Goal: Task Accomplishment & Management: Complete application form

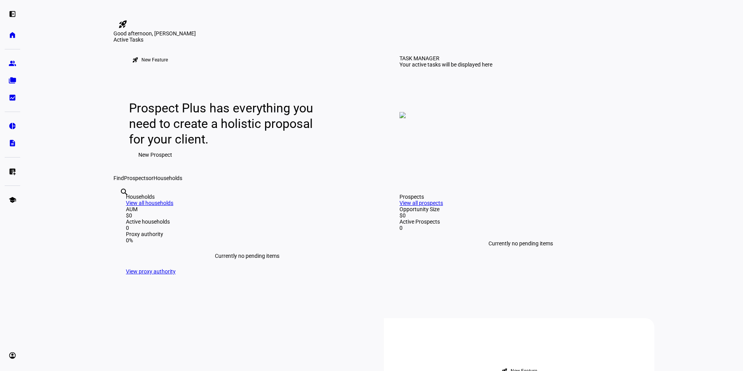
click at [160, 162] on span "New Prospect" at bounding box center [155, 155] width 34 height 16
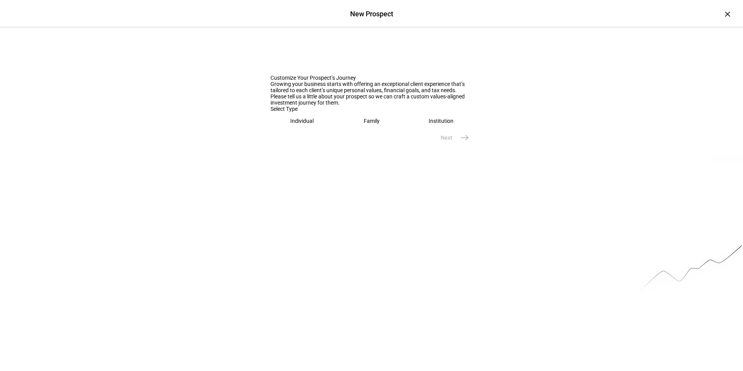
click at [349, 130] on eth-mega-radio-button "Family" at bounding box center [371, 121] width 63 height 18
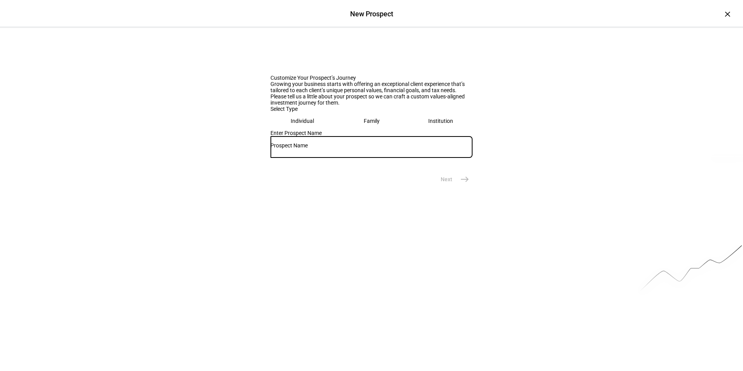
click at [374, 148] on input "text" at bounding box center [371, 145] width 202 height 6
type input "[PERSON_NAME]"
click at [462, 184] on mat-icon "east" at bounding box center [464, 178] width 9 height 9
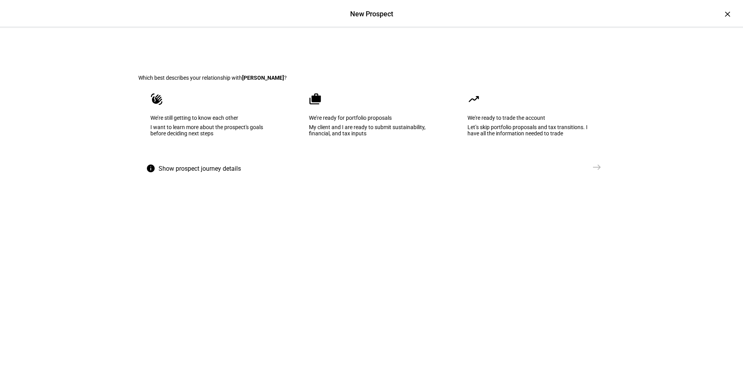
click at [240, 136] on div "I want to learn more about the prospect's goals before deciding next steps" at bounding box center [212, 130] width 125 height 12
click at [592, 172] on mat-icon "east" at bounding box center [596, 166] width 9 height 9
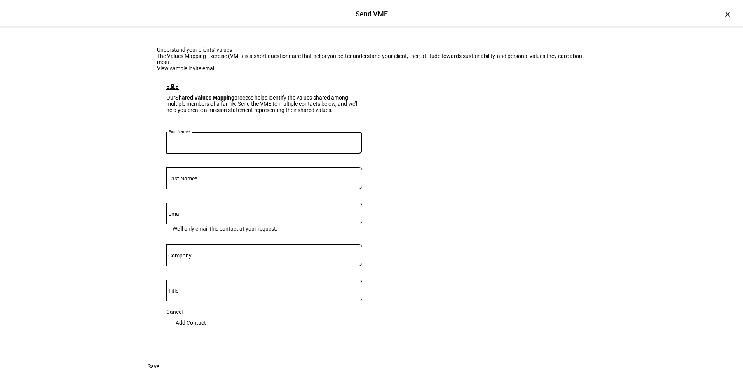
click at [299, 144] on input "First Name" at bounding box center [264, 141] width 196 height 6
type input "a"
type input "[PERSON_NAME]"
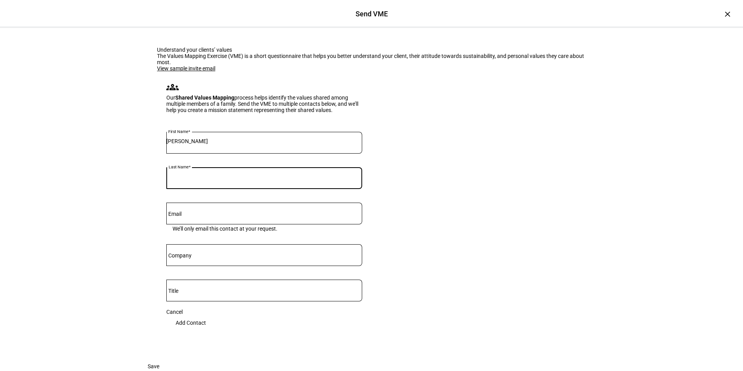
type input "C"
type input "[PERSON_NAME]"
drag, startPoint x: 406, startPoint y: 226, endPoint x: 412, endPoint y: 227, distance: 5.9
click at [406, 226] on eth-form-card "Understand your clients’ values The Values Mapping Exercise (VME) is a short qu…" at bounding box center [371, 193] width 466 height 330
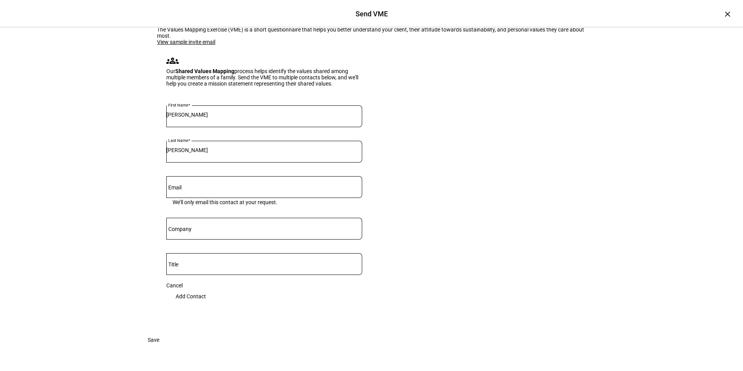
scroll to position [78, 0]
click at [206, 304] on span "Add Contact" at bounding box center [191, 296] width 30 height 16
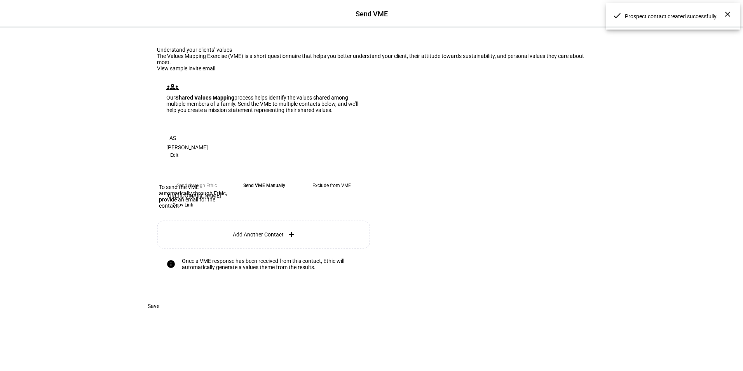
click at [207, 178] on eth-mega-radio-button "Send through Ethic" at bounding box center [196, 185] width 61 height 14
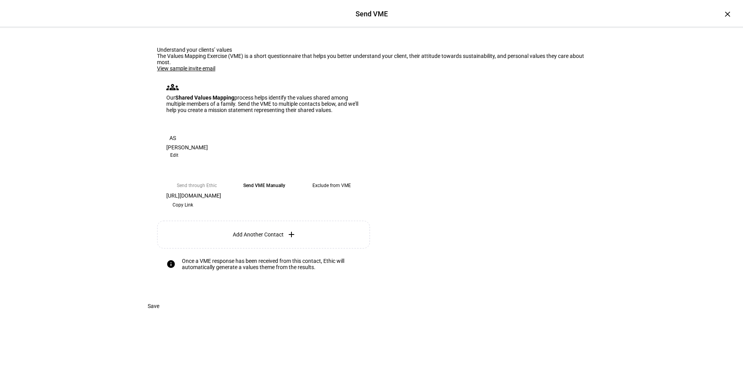
click at [193, 203] on span "Copy Link" at bounding box center [183, 205] width 21 height 12
click at [169, 314] on span at bounding box center [153, 306] width 30 height 16
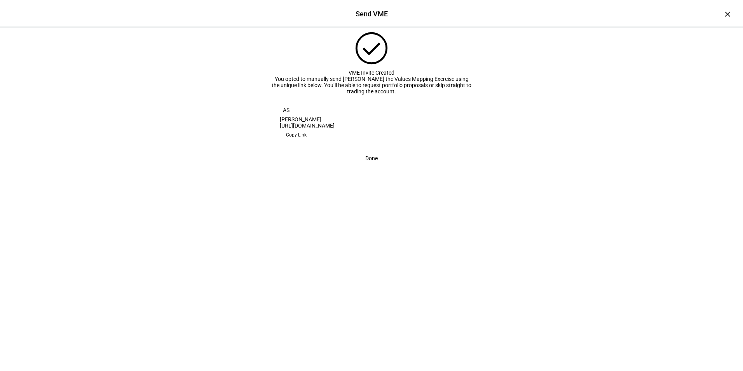
click at [375, 166] on span "Done" at bounding box center [371, 158] width 12 height 16
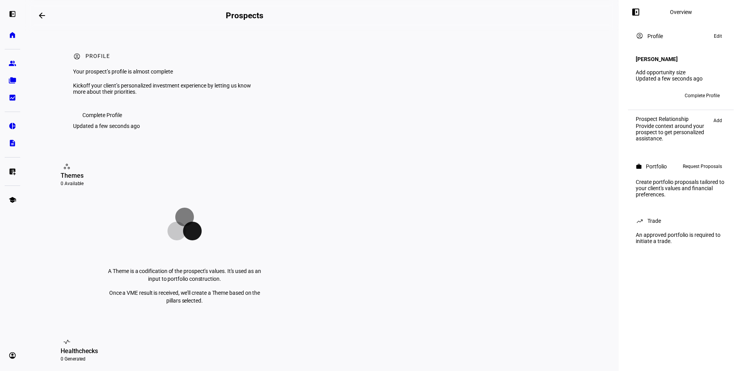
drag, startPoint x: 652, startPoint y: 55, endPoint x: 653, endPoint y: 64, distance: 9.1
click at [652, 56] on h4 "[PERSON_NAME]" at bounding box center [657, 59] width 42 height 6
click at [648, 36] on div "Profile" at bounding box center [655, 36] width 16 height 6
click at [720, 37] on span "Edit" at bounding box center [718, 35] width 8 height 9
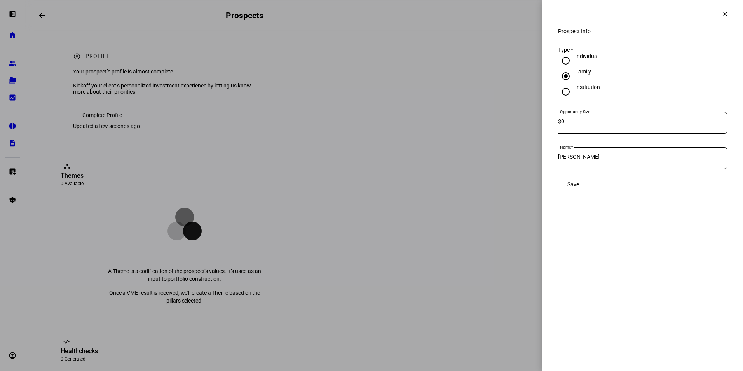
click at [728, 10] on span at bounding box center [725, 14] width 19 height 19
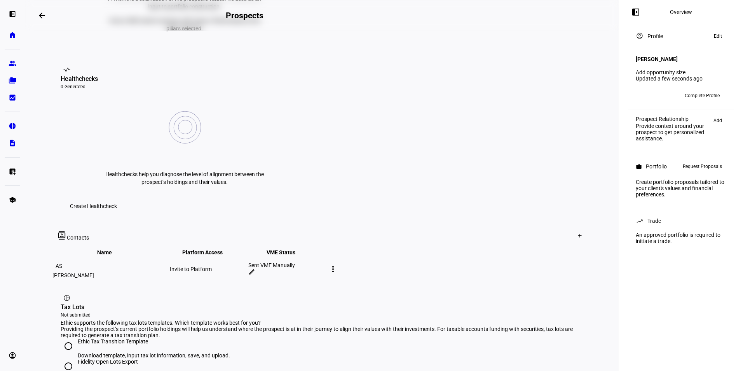
scroll to position [349, 0]
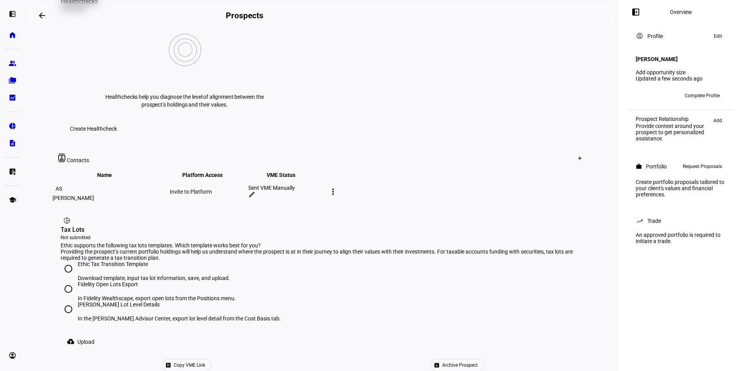
click at [338, 187] on mat-icon "more_vert" at bounding box center [332, 191] width 9 height 9
drag, startPoint x: 431, startPoint y: 95, endPoint x: 454, endPoint y: 95, distance: 23.3
click at [439, 95] on div at bounding box center [371, 185] width 743 height 371
click at [255, 191] on mat-icon "edit" at bounding box center [251, 194] width 7 height 7
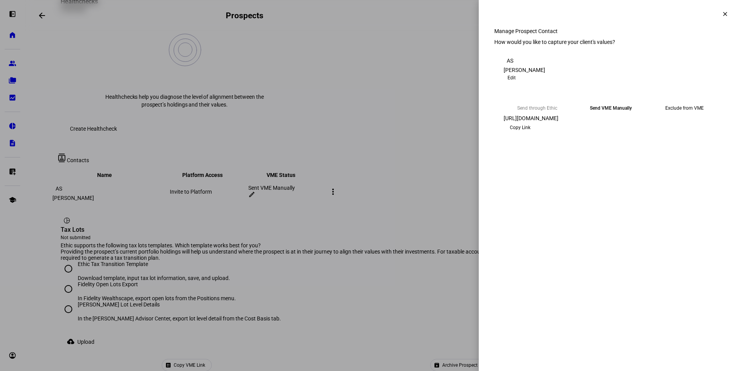
click at [530, 134] on span "Copy Link" at bounding box center [520, 127] width 21 height 12
